Goal: Information Seeking & Learning: Find specific page/section

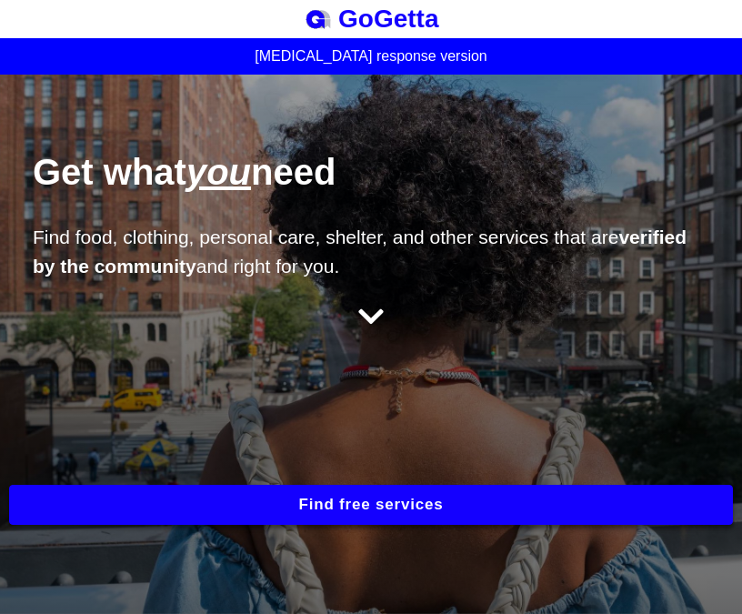
click at [316, 507] on button "Find free services" at bounding box center [371, 505] width 724 height 40
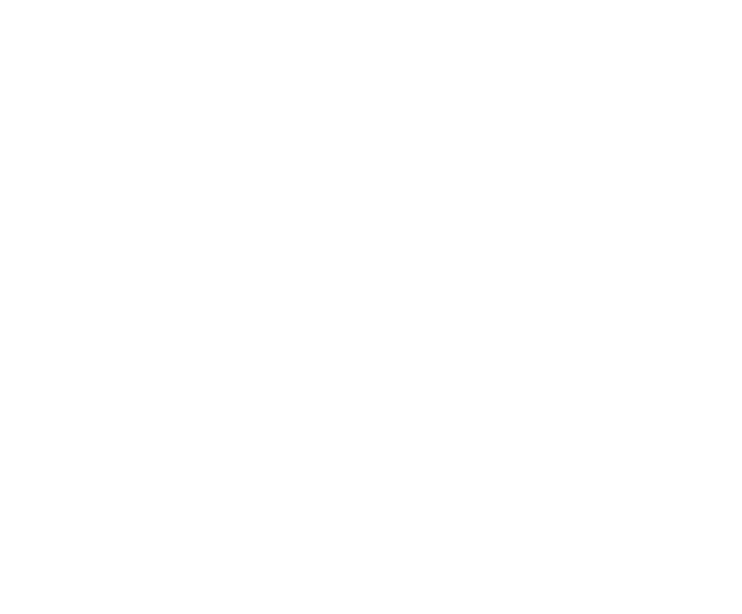
click at [295, 0] on html "BESbswy" at bounding box center [371, 0] width 742 height 0
